Goal: Information Seeking & Learning: Find specific fact

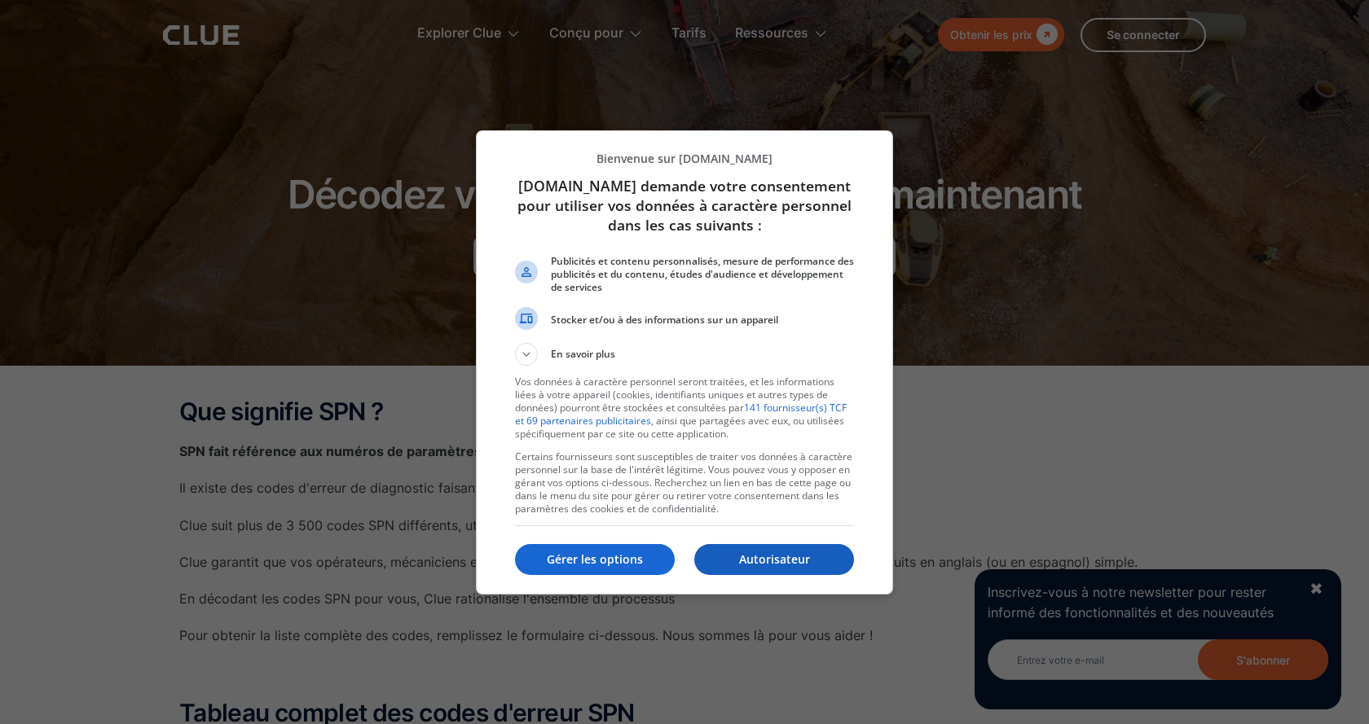
click at [763, 565] on font "Autorisateur" at bounding box center [774, 559] width 71 height 15
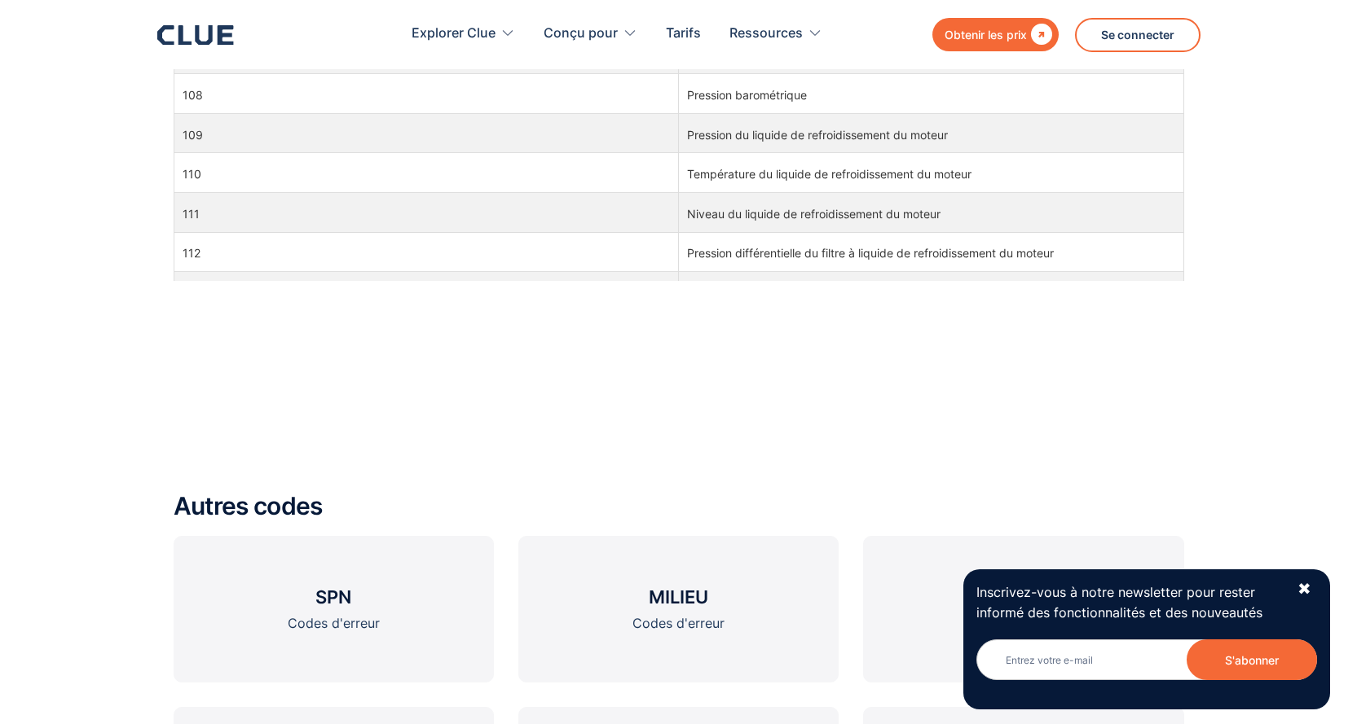
scroll to position [1874, 0]
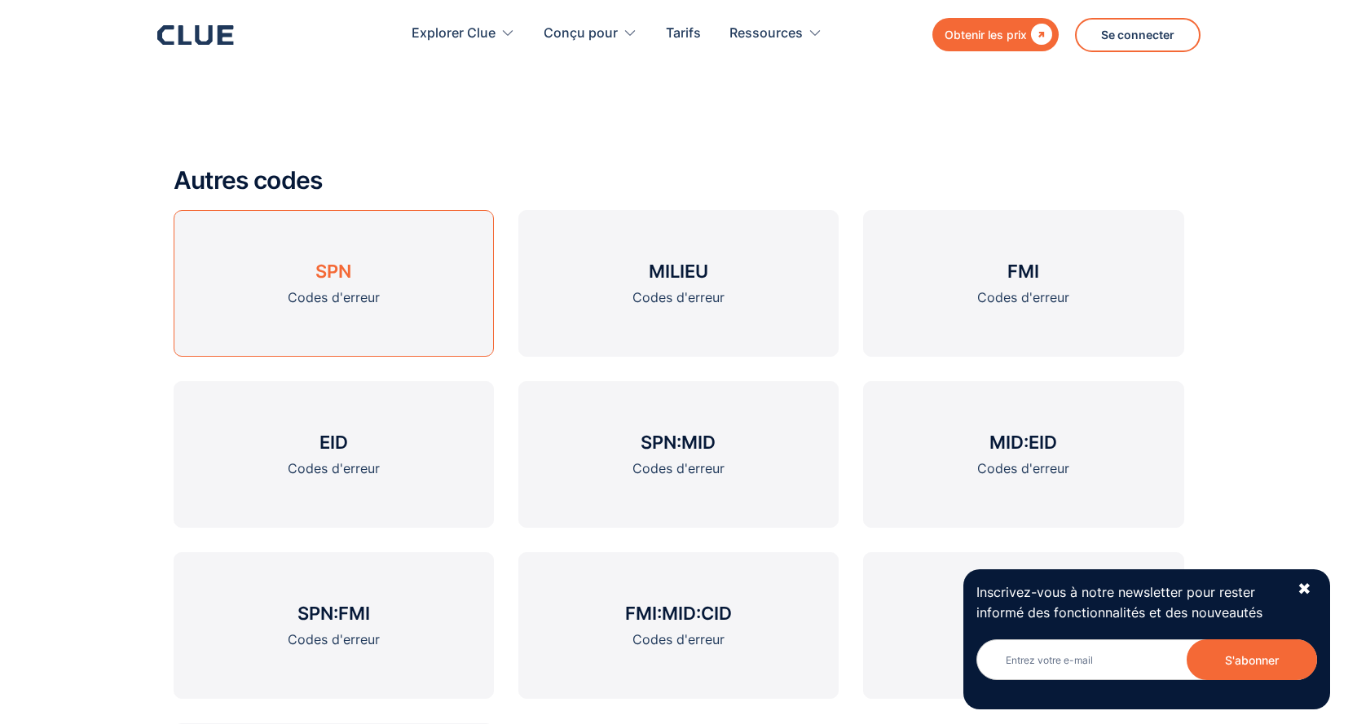
click at [346, 298] on font "Codes d'erreur" at bounding box center [334, 297] width 92 height 16
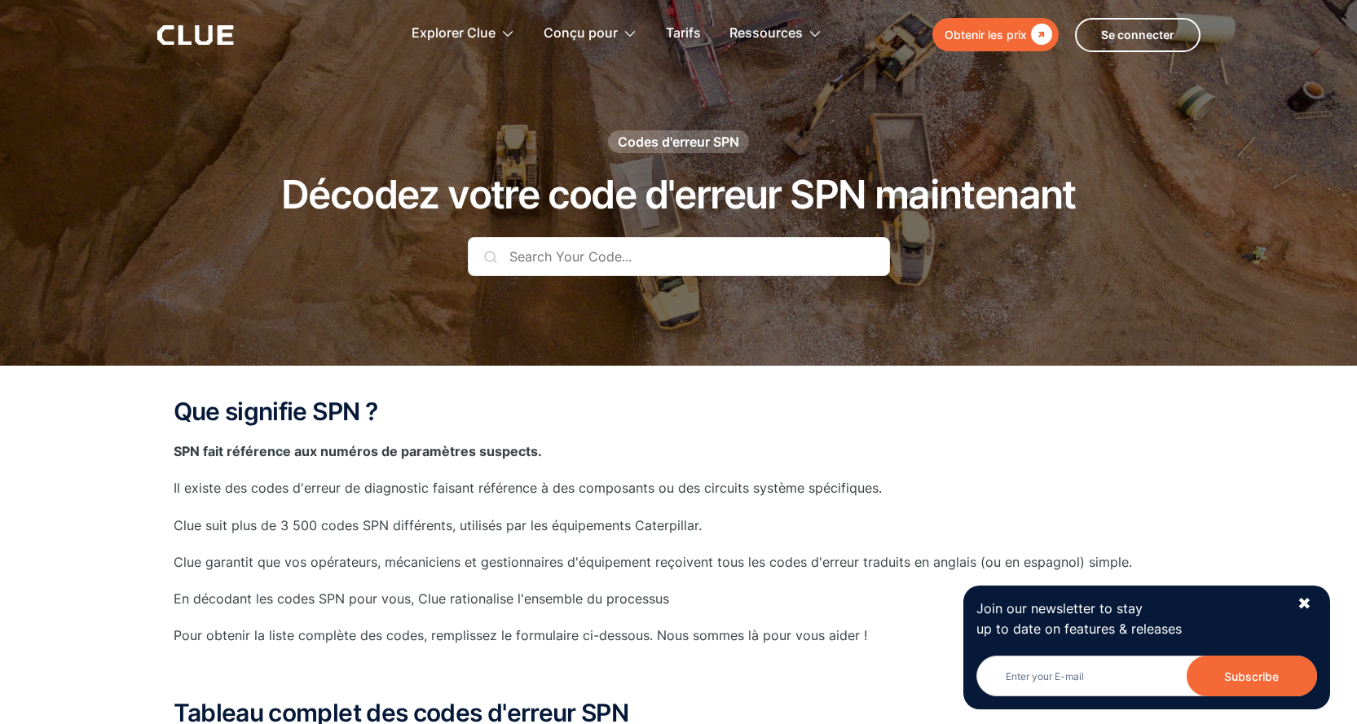
click at [564, 249] on input "text" at bounding box center [679, 256] width 422 height 39
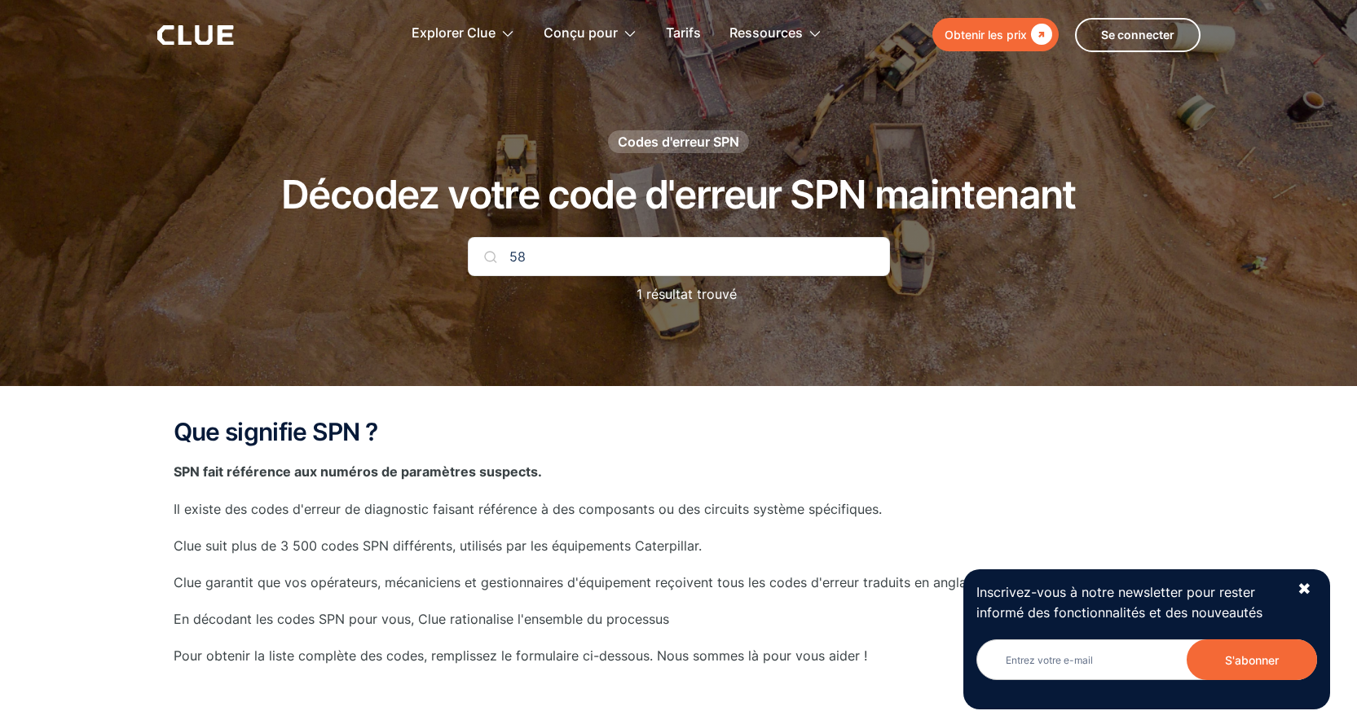
type input "5"
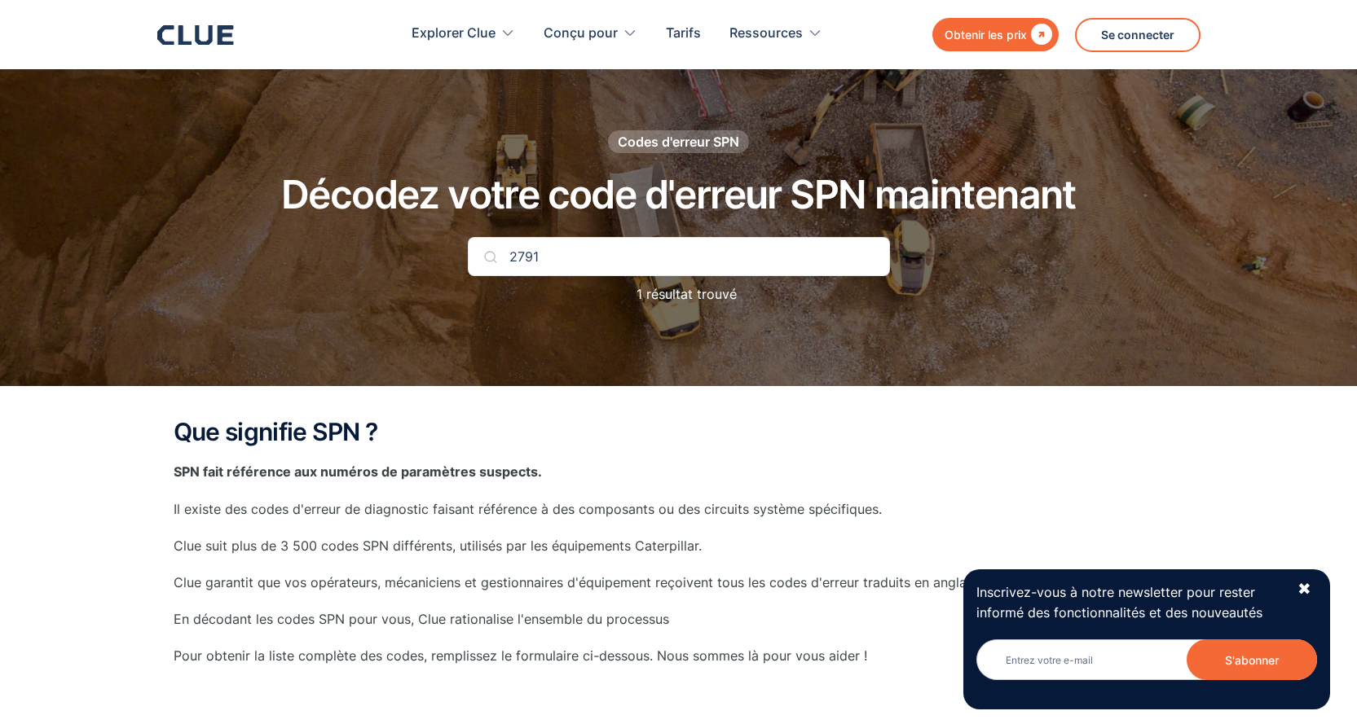
scroll to position [407, 0]
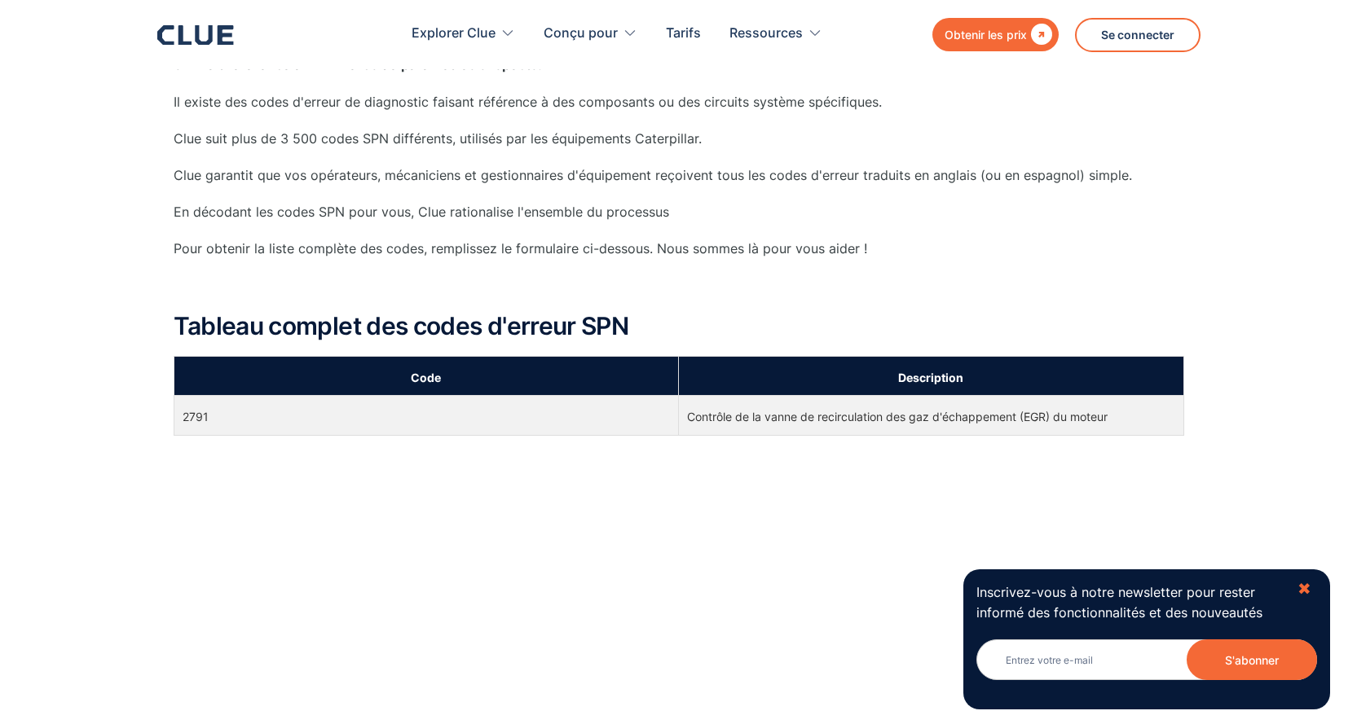
type input "2791"
click at [1304, 587] on font "✖" at bounding box center [1304, 589] width 14 height 20
